Goal: Task Accomplishment & Management: Manage account settings

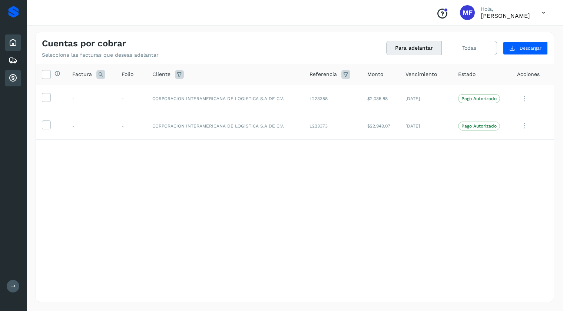
click at [16, 46] on icon at bounding box center [13, 42] width 9 height 9
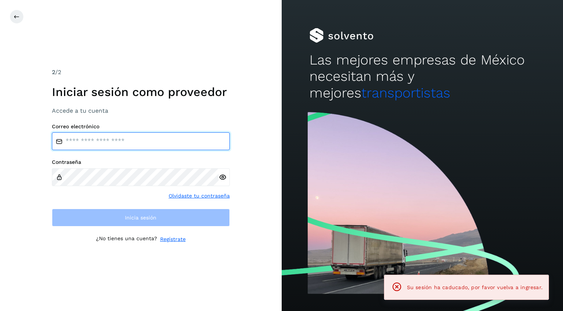
type input "**********"
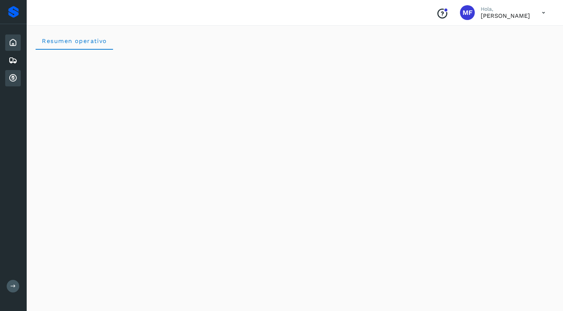
click at [13, 76] on icon at bounding box center [13, 78] width 9 height 9
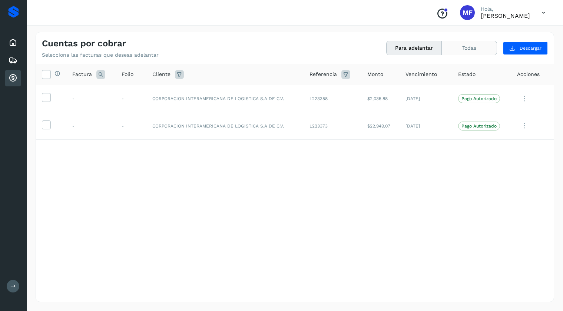
click at [470, 49] on button "Todas" at bounding box center [468, 48] width 55 height 14
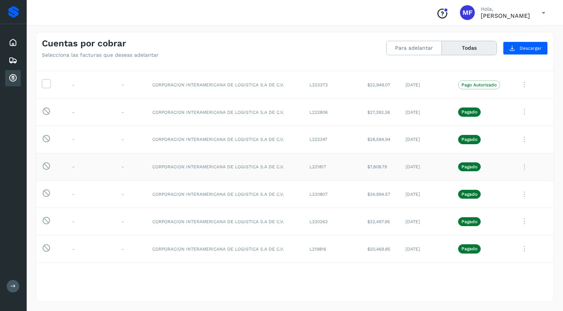
scroll to position [42, 0]
click at [526, 110] on icon at bounding box center [524, 111] width 15 height 15
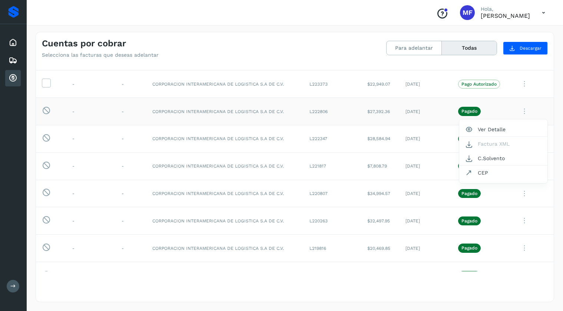
click at [445, 94] on div at bounding box center [281, 155] width 563 height 311
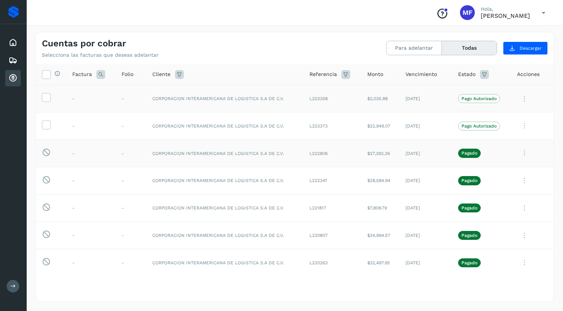
scroll to position [0, 0]
click at [523, 151] on icon at bounding box center [524, 153] width 15 height 15
click at [477, 169] on button "Ver Detalle" at bounding box center [503, 171] width 88 height 14
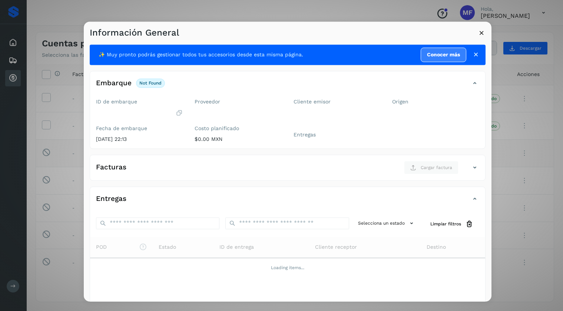
click at [482, 31] on icon at bounding box center [481, 33] width 8 height 8
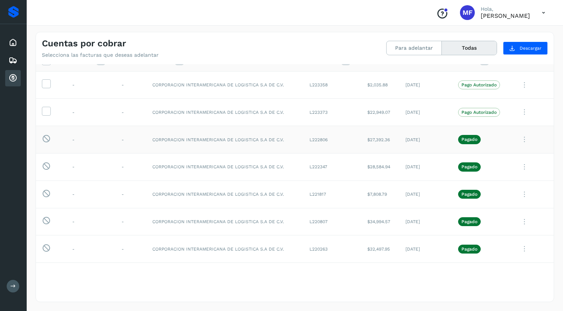
scroll to position [7, 0]
